Goal: Information Seeking & Learning: Learn about a topic

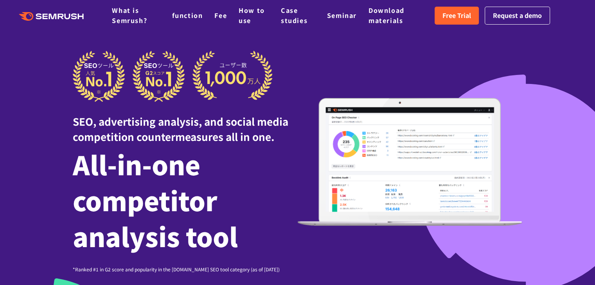
click at [520, 51] on div "SEO, advertising analysis, and social media competition countermeasures all in …" at bounding box center [298, 162] width 450 height 222
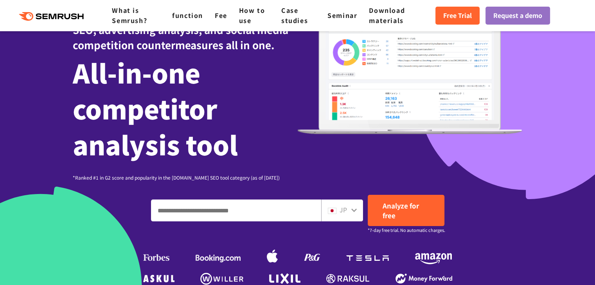
scroll to position [109, 0]
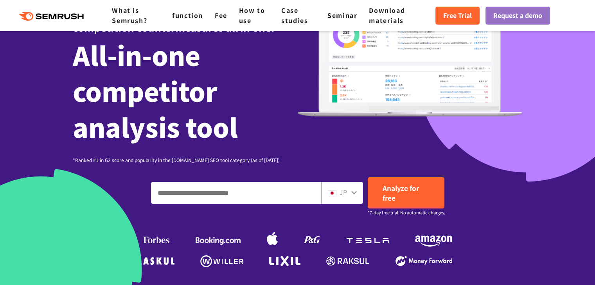
click at [203, 197] on input "Enter a domain, keyword or URL" at bounding box center [235, 193] width 169 height 21
click at [157, 193] on input "*********" at bounding box center [235, 193] width 169 height 21
type input "**********"
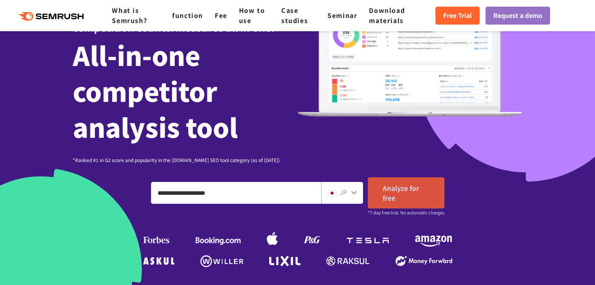
click at [403, 203] on link "Analyze for free" at bounding box center [406, 193] width 77 height 31
click at [411, 195] on link "Analyze for free" at bounding box center [406, 193] width 77 height 31
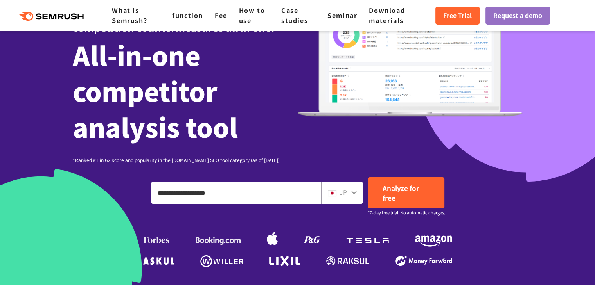
click at [368, 178] on link "Analyze for free" at bounding box center [406, 193] width 77 height 31
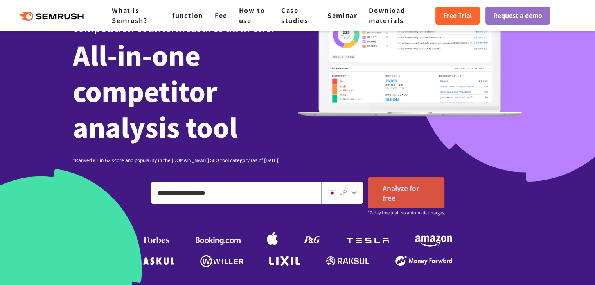
click at [385, 189] on font "Analyze for free" at bounding box center [400, 193] width 36 height 20
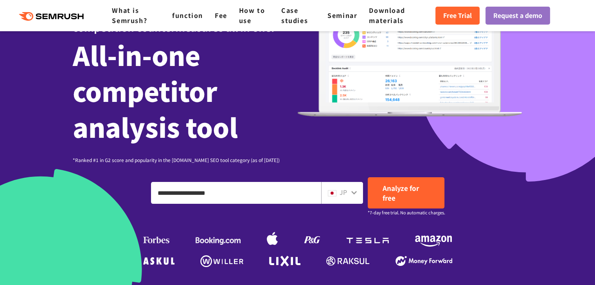
click at [355, 192] on icon at bounding box center [353, 193] width 5 height 4
click at [352, 192] on icon at bounding box center [354, 193] width 6 height 6
click at [354, 192] on icon at bounding box center [354, 193] width 6 height 6
click at [353, 194] on icon at bounding box center [353, 193] width 5 height 4
click at [351, 194] on icon at bounding box center [354, 193] width 6 height 6
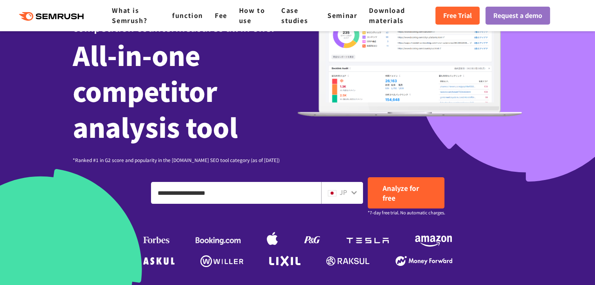
click at [333, 194] on img at bounding box center [332, 193] width 9 height 6
click at [354, 194] on icon at bounding box center [353, 193] width 5 height 4
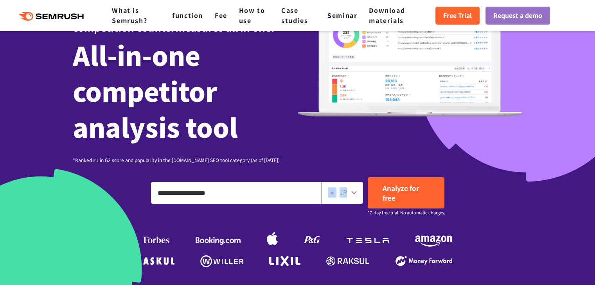
click at [354, 194] on icon at bounding box center [353, 193] width 5 height 4
click at [346, 193] on font "JP" at bounding box center [342, 192] width 7 height 9
click at [353, 193] on icon at bounding box center [354, 193] width 6 height 6
drag, startPoint x: 353, startPoint y: 193, endPoint x: 496, endPoint y: 204, distance: 142.7
click at [496, 204] on div "**********" at bounding box center [298, 193] width 450 height 31
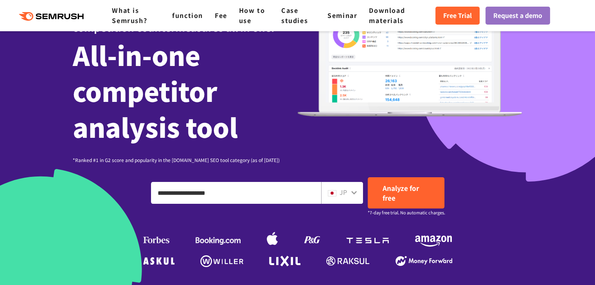
click at [355, 193] on icon at bounding box center [354, 193] width 6 height 6
click at [353, 193] on icon at bounding box center [354, 193] width 6 height 6
click at [342, 193] on font "JP" at bounding box center [342, 192] width 7 height 9
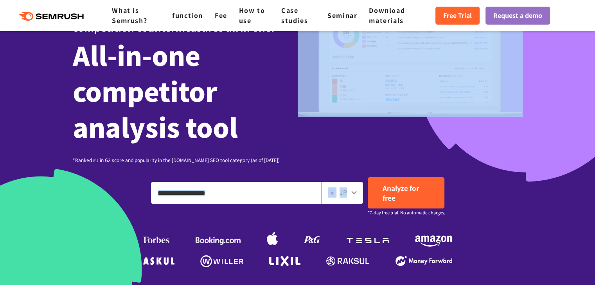
drag, startPoint x: 342, startPoint y: 193, endPoint x: 497, endPoint y: 126, distance: 168.3
click at [497, 126] on div "**********" at bounding box center [298, 105] width 450 height 328
click at [497, 126] on div "SEO, advertising analysis, and social media competition countermeasures all in …" at bounding box center [298, 52] width 450 height 222
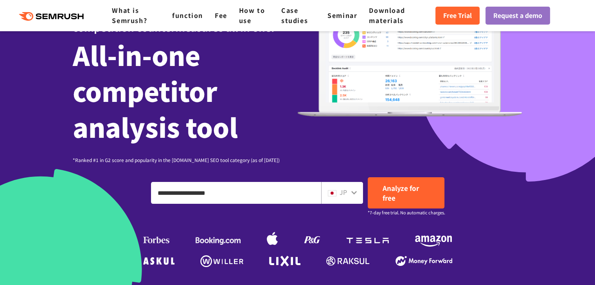
click at [355, 193] on icon at bounding box center [353, 193] width 5 height 4
click at [516, 155] on div "SEO, advertising analysis, and social media competition countermeasures all in …" at bounding box center [298, 52] width 450 height 222
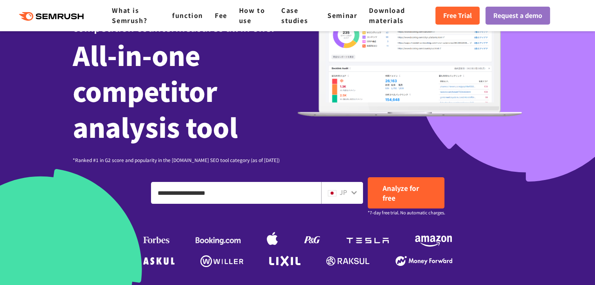
click at [353, 194] on icon at bounding box center [353, 193] width 5 height 4
click at [502, 195] on div "**********" at bounding box center [298, 193] width 450 height 31
